Goal: Task Accomplishment & Management: Manage account settings

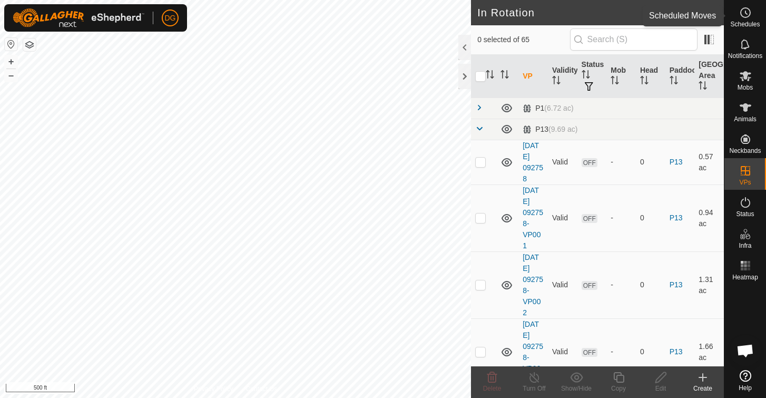
click at [745, 14] on icon at bounding box center [745, 12] width 13 height 13
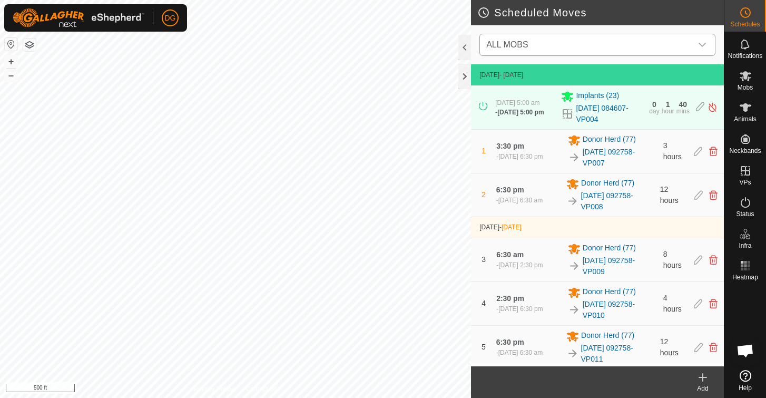
click at [574, 46] on span "ALL MOBS" at bounding box center [587, 44] width 210 height 21
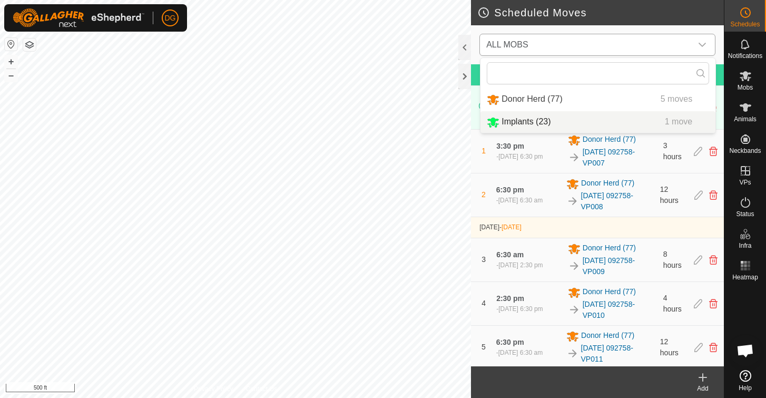
click at [554, 118] on li "Implants (23) 1 move" at bounding box center [598, 122] width 235 height 22
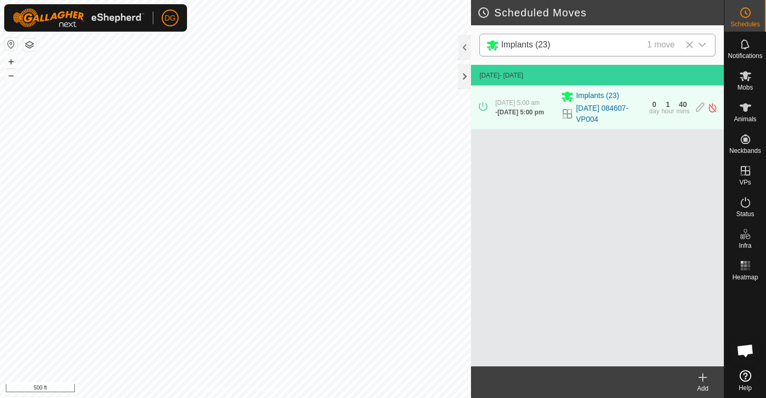
click at [705, 376] on icon at bounding box center [703, 377] width 13 height 13
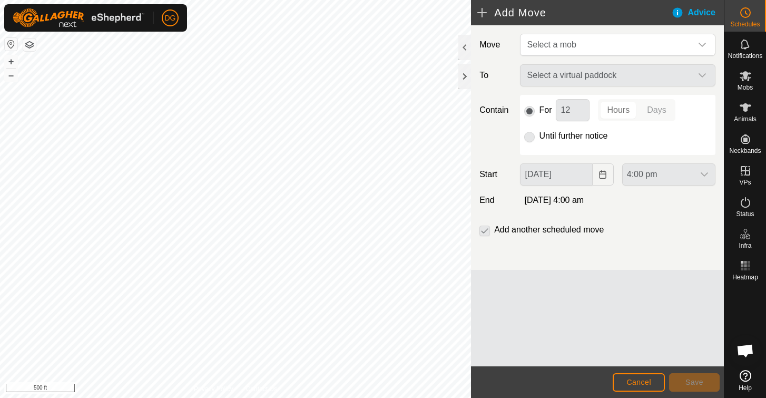
click at [381, 0] on html "DG Schedules Notifications Mobs Animals Neckbands VPs Status Infra Heatmap Help…" at bounding box center [383, 199] width 766 height 398
click at [570, 44] on span "Select a mob" at bounding box center [551, 44] width 49 height 9
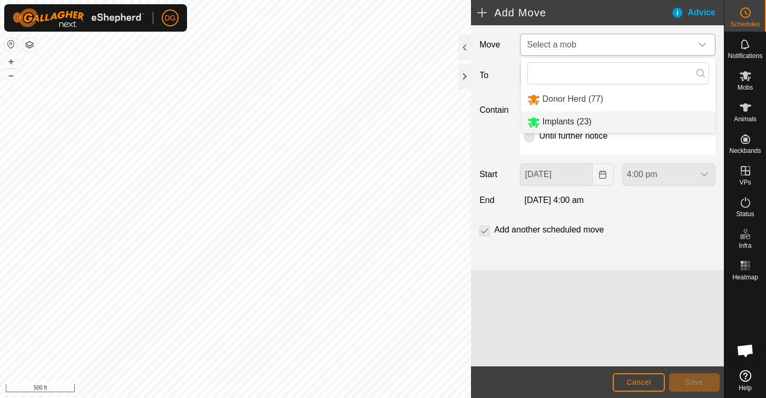
click at [568, 122] on li "Implants (23)" at bounding box center [618, 122] width 194 height 22
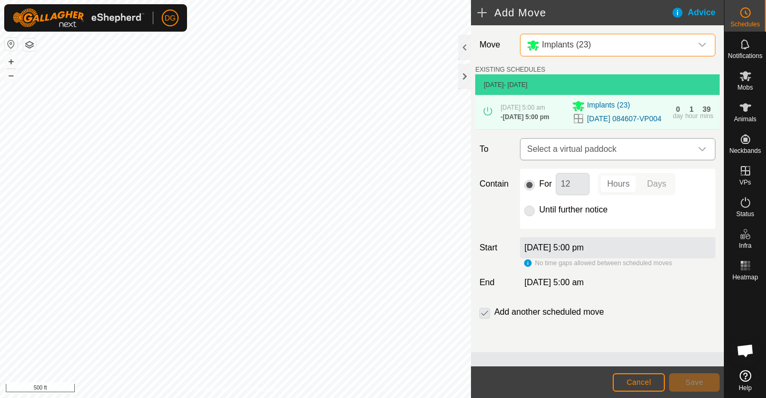
click at [561, 160] on span "Select a virtual paddock" at bounding box center [607, 149] width 169 height 21
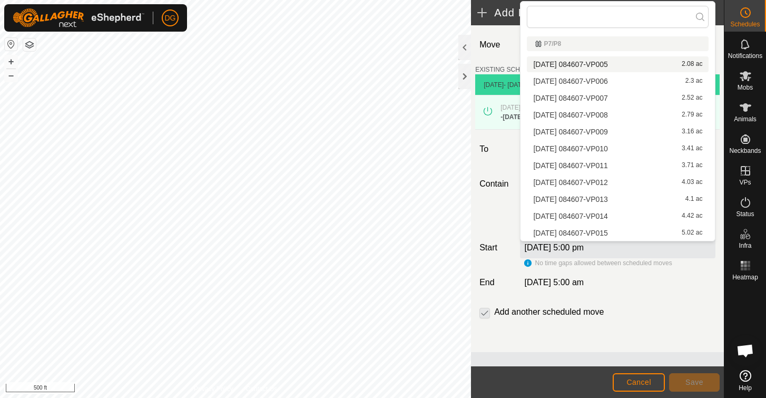
click at [557, 62] on li "[DATE] 084607-VP005 2.08 ac" at bounding box center [618, 64] width 182 height 16
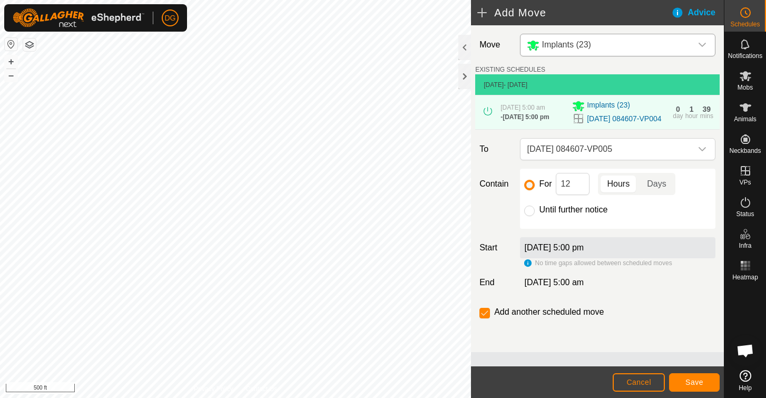
click at [697, 384] on span "Save" at bounding box center [695, 382] width 18 height 8
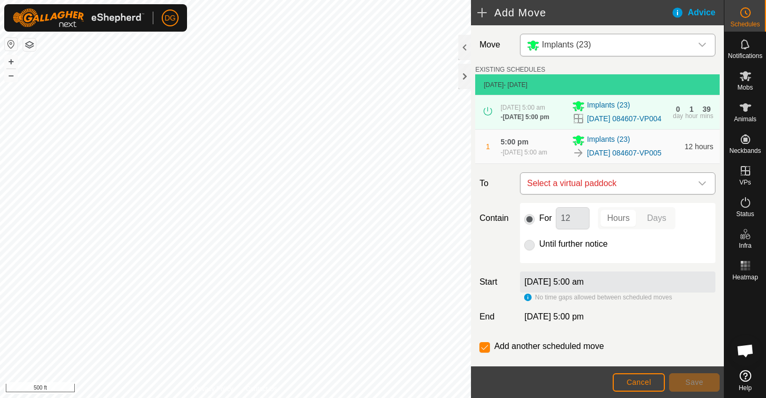
click at [567, 194] on span "Select a virtual paddock" at bounding box center [607, 183] width 169 height 21
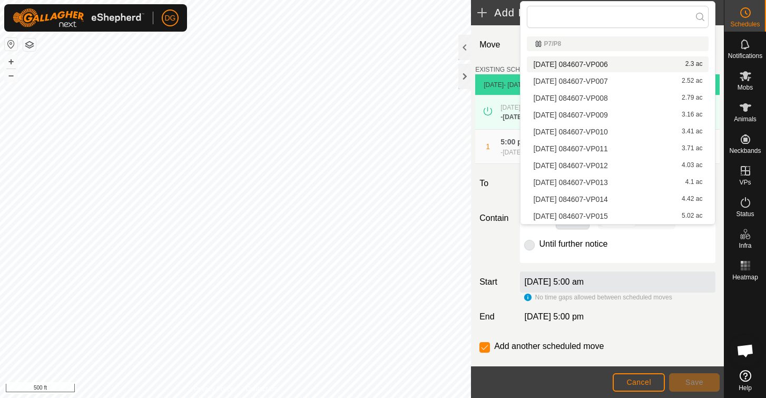
click at [580, 61] on li "[DATE] 084607-VP006 2.3 ac" at bounding box center [618, 64] width 182 height 16
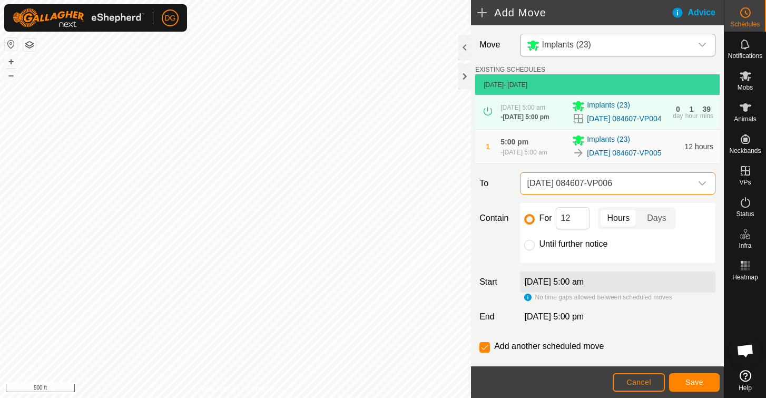
click at [696, 380] on span "Save" at bounding box center [695, 382] width 18 height 8
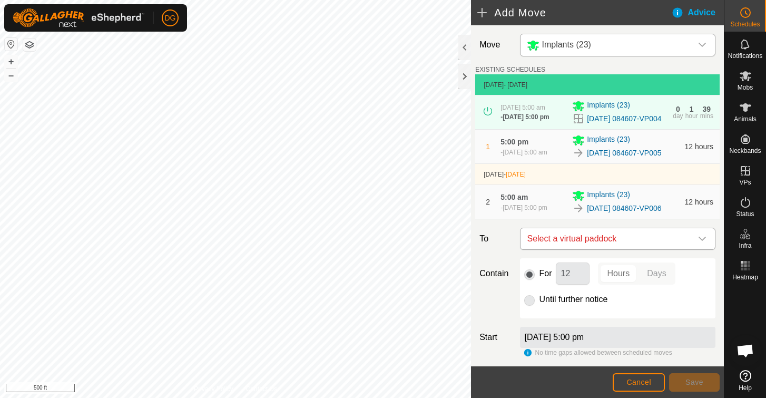
click at [604, 249] on span "Select a virtual paddock" at bounding box center [607, 238] width 169 height 21
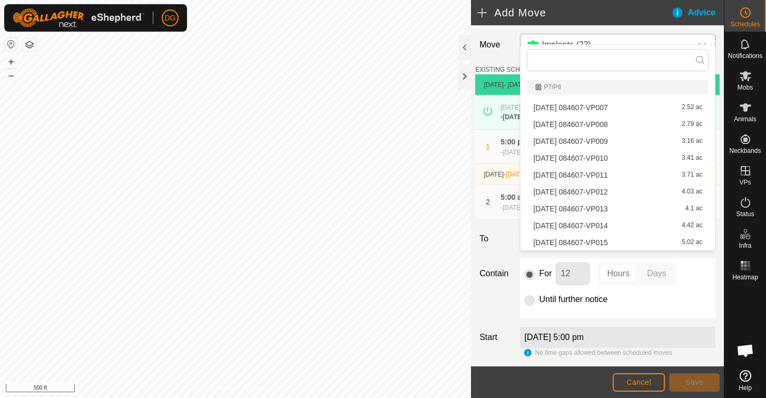
click at [592, 108] on li "[DATE] 084607-VP007 2.52 ac" at bounding box center [618, 108] width 182 height 16
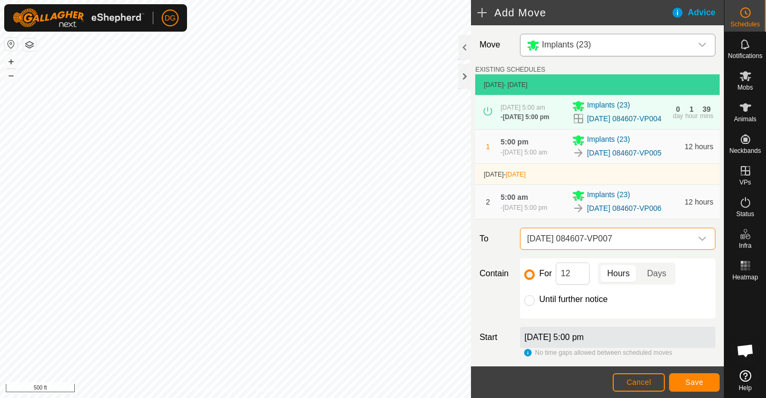
click at [688, 384] on span "Save" at bounding box center [695, 382] width 18 height 8
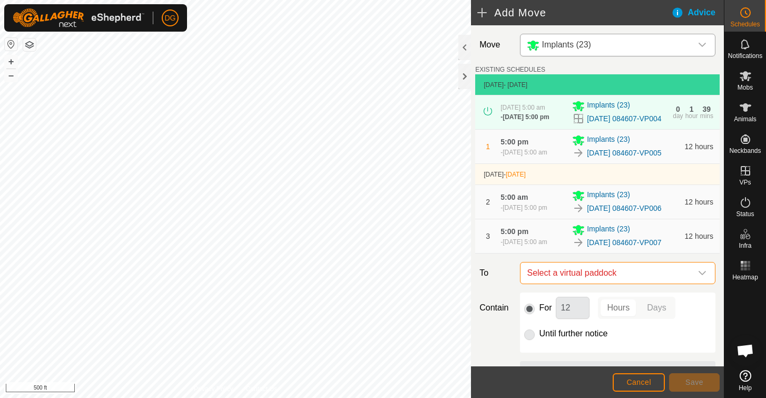
click at [594, 284] on span "Select a virtual paddock" at bounding box center [607, 272] width 169 height 21
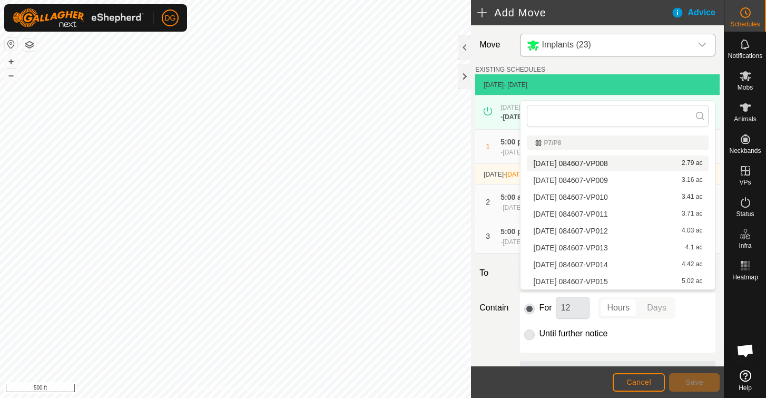
click at [573, 162] on li "[DATE] 084607-VP008 2.79 ac" at bounding box center [618, 163] width 182 height 16
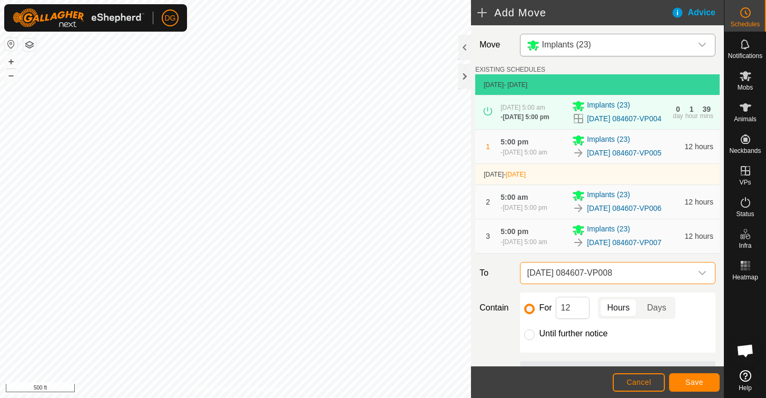
click at [686, 380] on span "Save" at bounding box center [695, 382] width 18 height 8
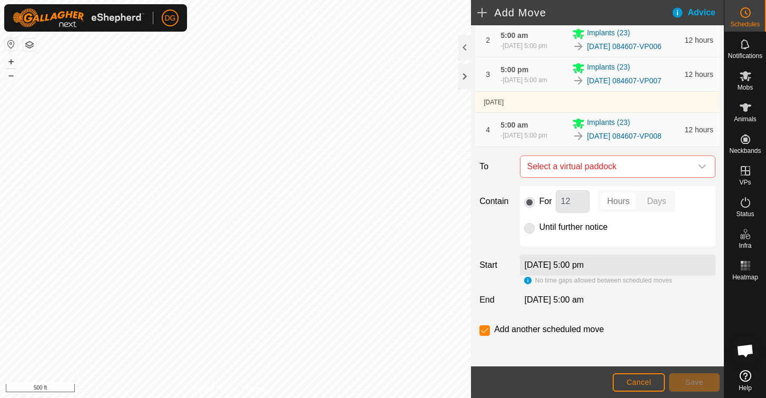
scroll to position [197, 0]
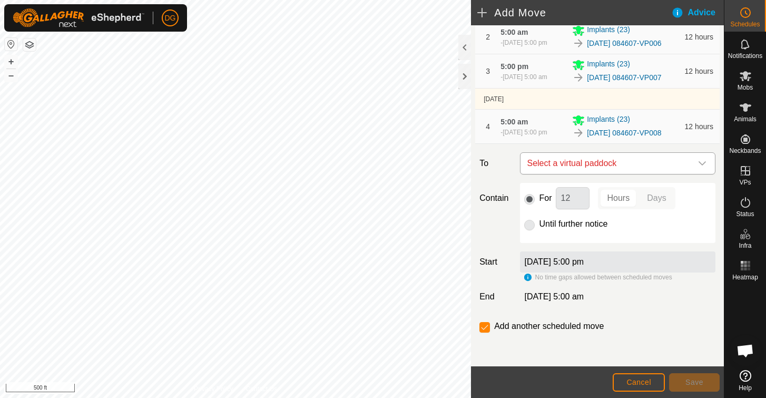
click at [567, 163] on span "Select a virtual paddock" at bounding box center [607, 163] width 169 height 21
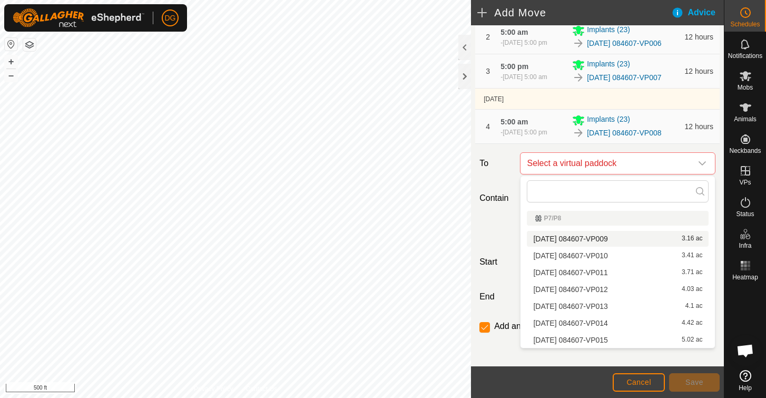
click at [565, 236] on li "[DATE] 084607-VP009 3.16 ac" at bounding box center [618, 239] width 182 height 16
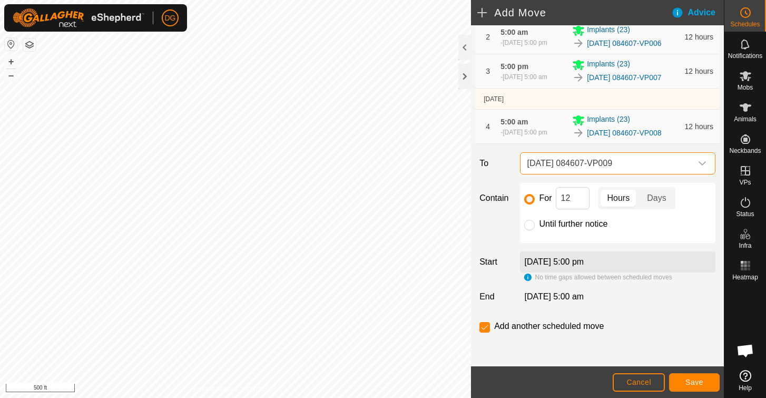
click at [696, 386] on span "Save" at bounding box center [695, 382] width 18 height 8
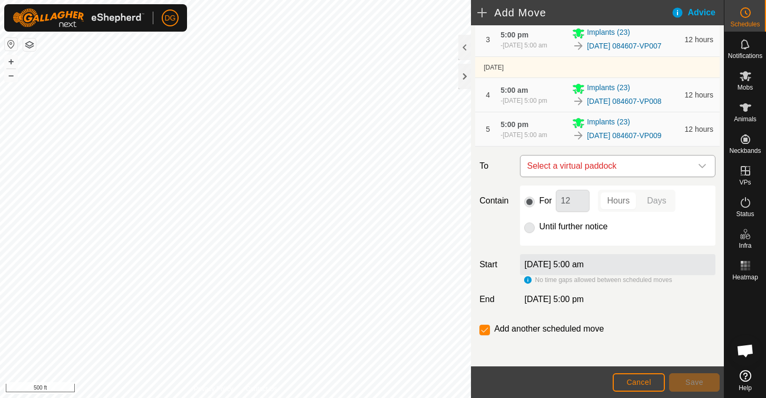
click at [589, 177] on span "Select a virtual paddock" at bounding box center [607, 165] width 169 height 21
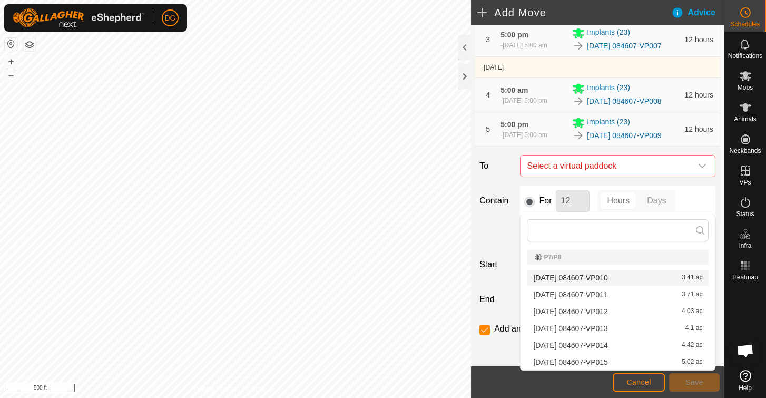
click at [573, 279] on li "[DATE] 084607-VP010 3.41 ac" at bounding box center [618, 278] width 182 height 16
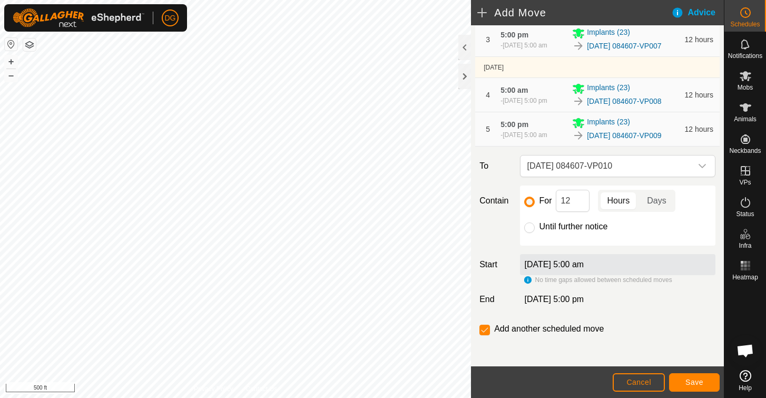
click at [693, 379] on span "Save" at bounding box center [695, 382] width 18 height 8
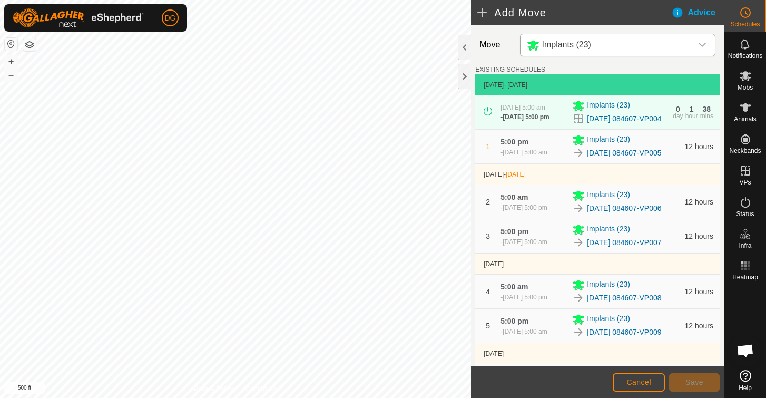
scroll to position [0, 0]
click at [746, 14] on icon at bounding box center [747, 12] width 2 height 3
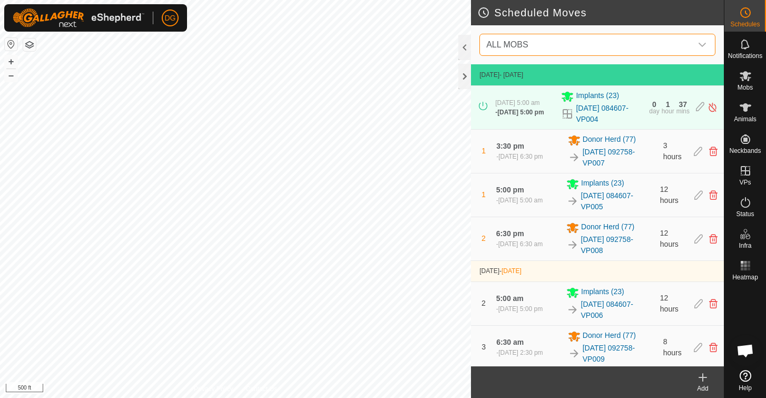
click at [634, 45] on span "ALL MOBS" at bounding box center [587, 44] width 210 height 21
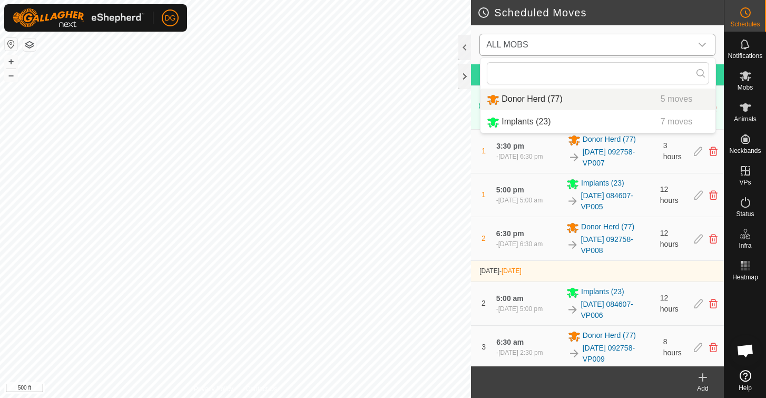
click at [594, 102] on li "Donor Herd (77) 5 moves" at bounding box center [598, 100] width 235 height 22
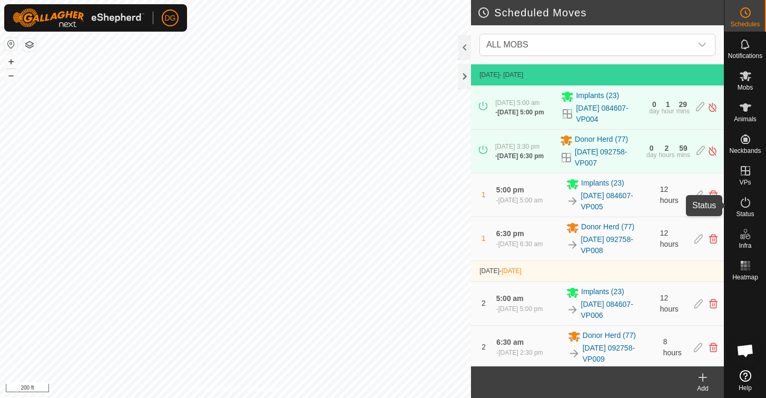
click at [746, 203] on icon at bounding box center [745, 202] width 13 height 13
